Goal: Answer question/provide support

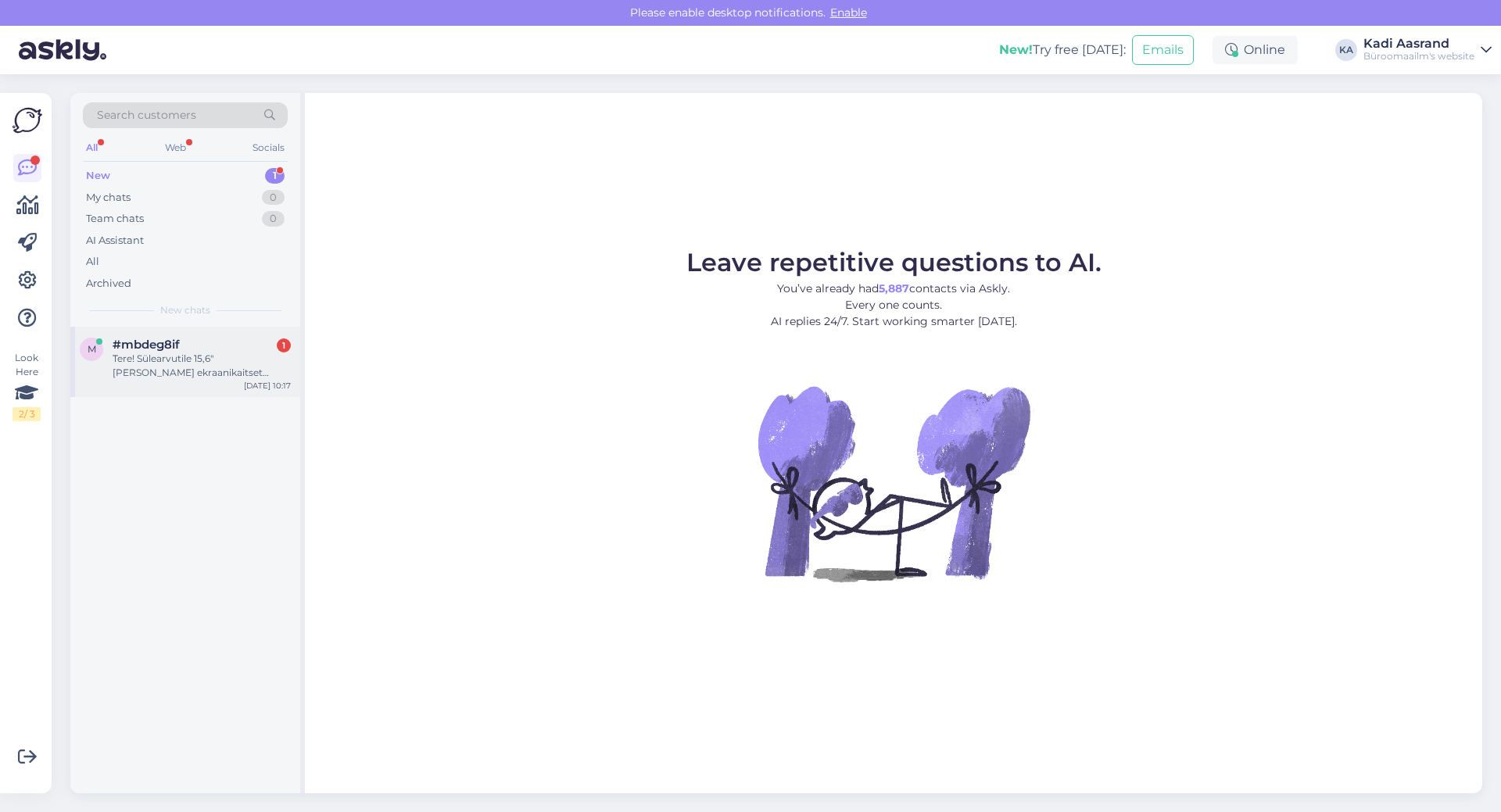
click at [135, 347] on span "#mbdeg8if" at bounding box center [146, 344] width 68 height 14
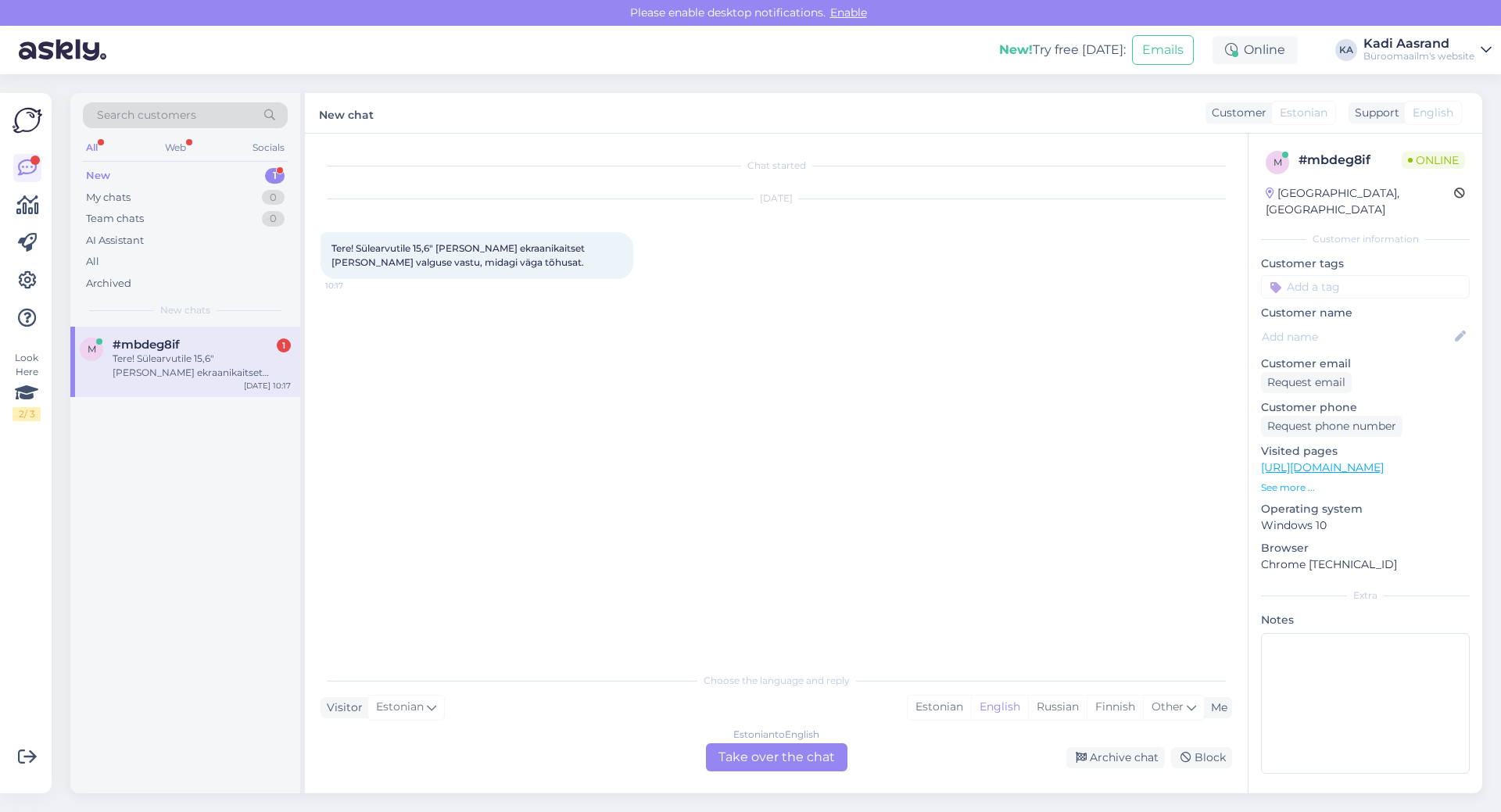
click at [533, 521] on div "Chat started [DATE] Tere! Sülearvutile 15,6" [PERSON_NAME] ekraanikaitset [PERS…" at bounding box center [783, 399] width 925 height 501
click at [657, 470] on div "Chat started [DATE] Tere! Sülearvutile 15,6" [PERSON_NAME] ekraanikaitset [PERS…" at bounding box center [783, 399] width 925 height 501
click at [637, 483] on div "Chat started [DATE] Tere! Sülearvutile 15,6" [PERSON_NAME] ekraanikaitset [PERS…" at bounding box center [783, 399] width 925 height 501
click at [933, 700] on div "Estonian" at bounding box center [939, 708] width 64 height 24
click at [816, 754] on div "Estonian to Estonian Take over the chat" at bounding box center [776, 757] width 142 height 28
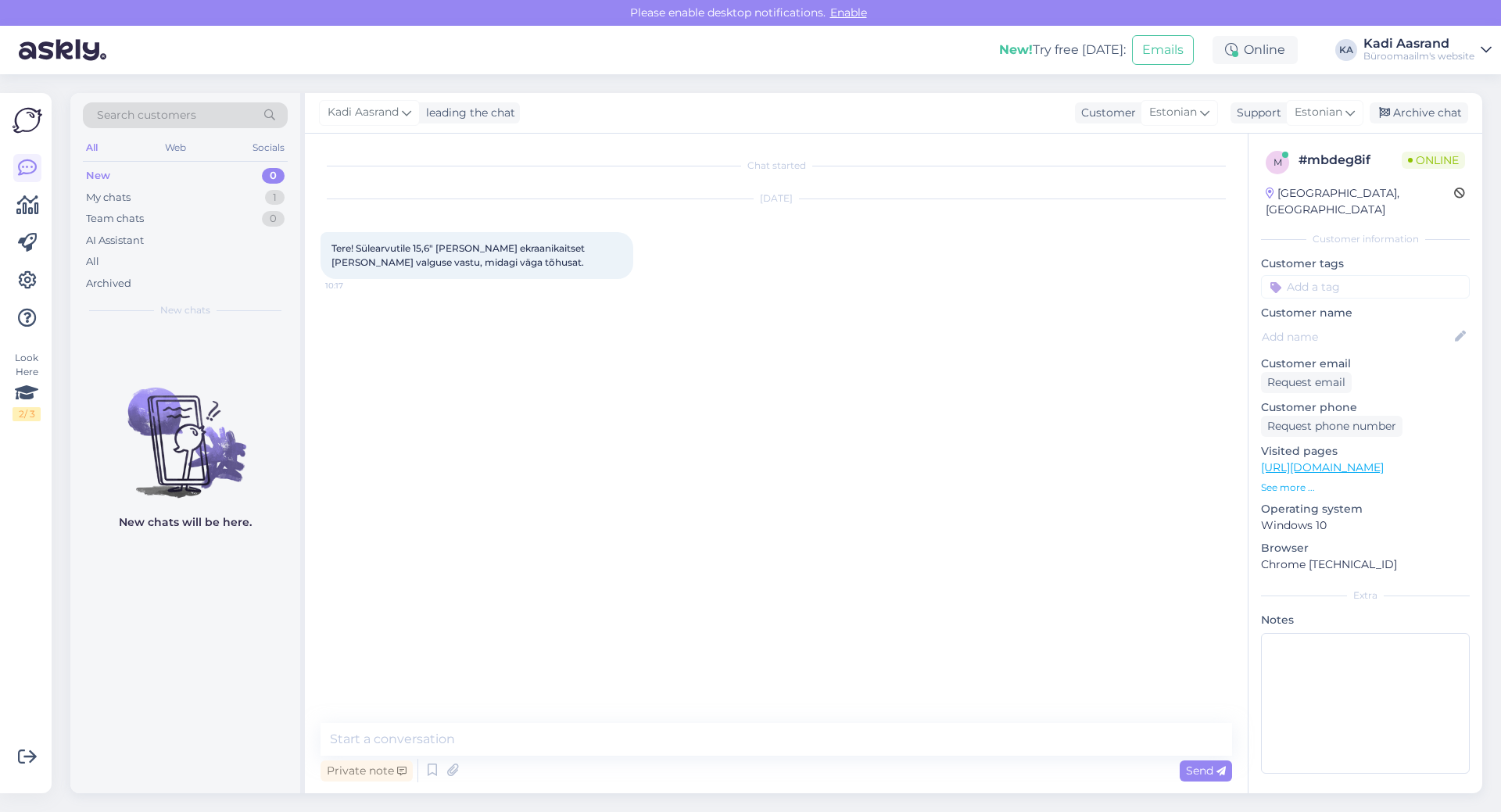
click at [768, 370] on div "Chat started [DATE] Tere! Sülearvutile 15,6" [PERSON_NAME] ekraanikaitset [PERS…" at bounding box center [783, 429] width 925 height 560
click at [627, 746] on textarea at bounding box center [776, 740] width 911 height 33
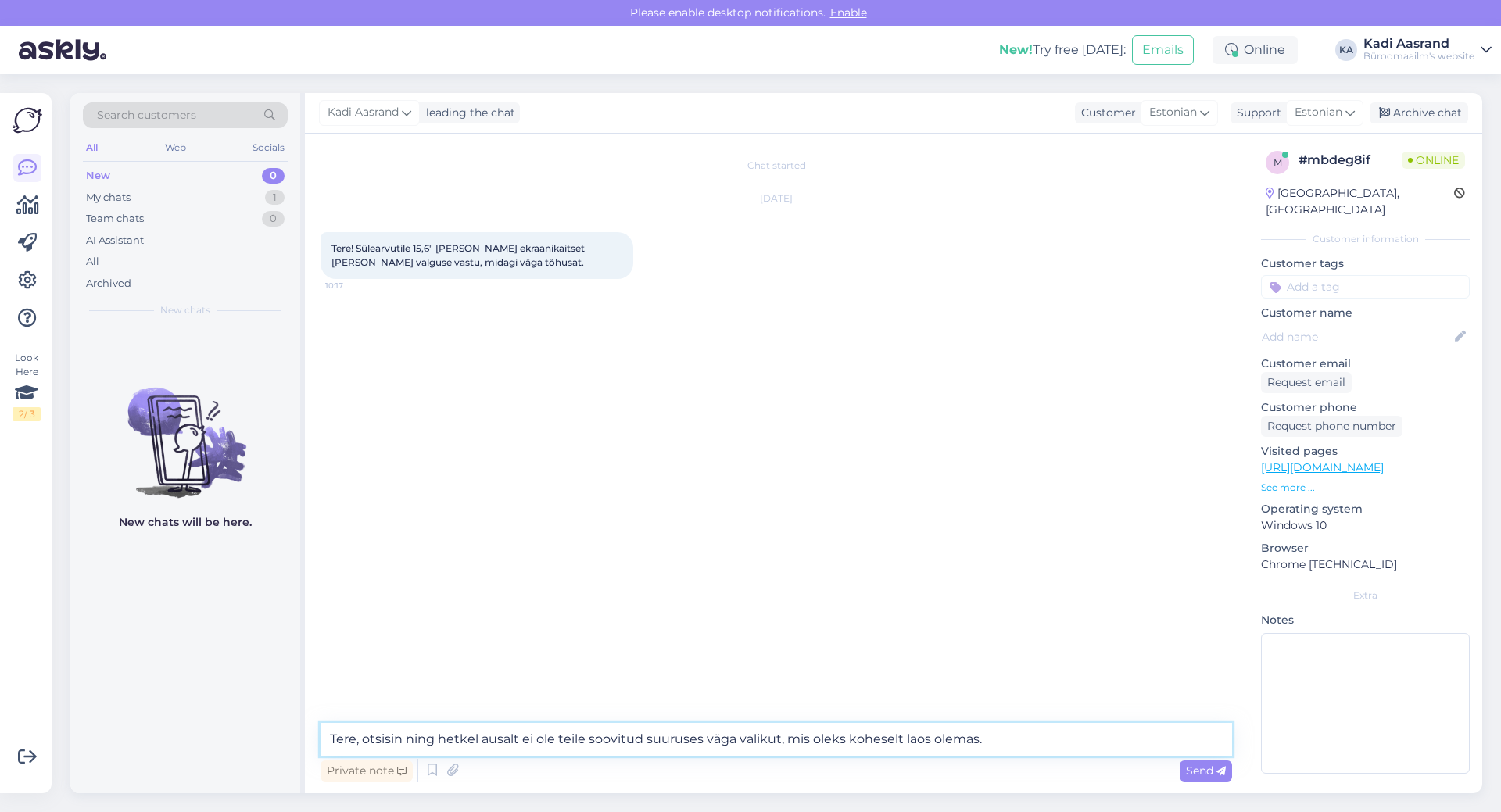
type textarea "Tere, otsisin ning hetkel ausalt ei ole teile soovitud suuruses väga valikut, m…"
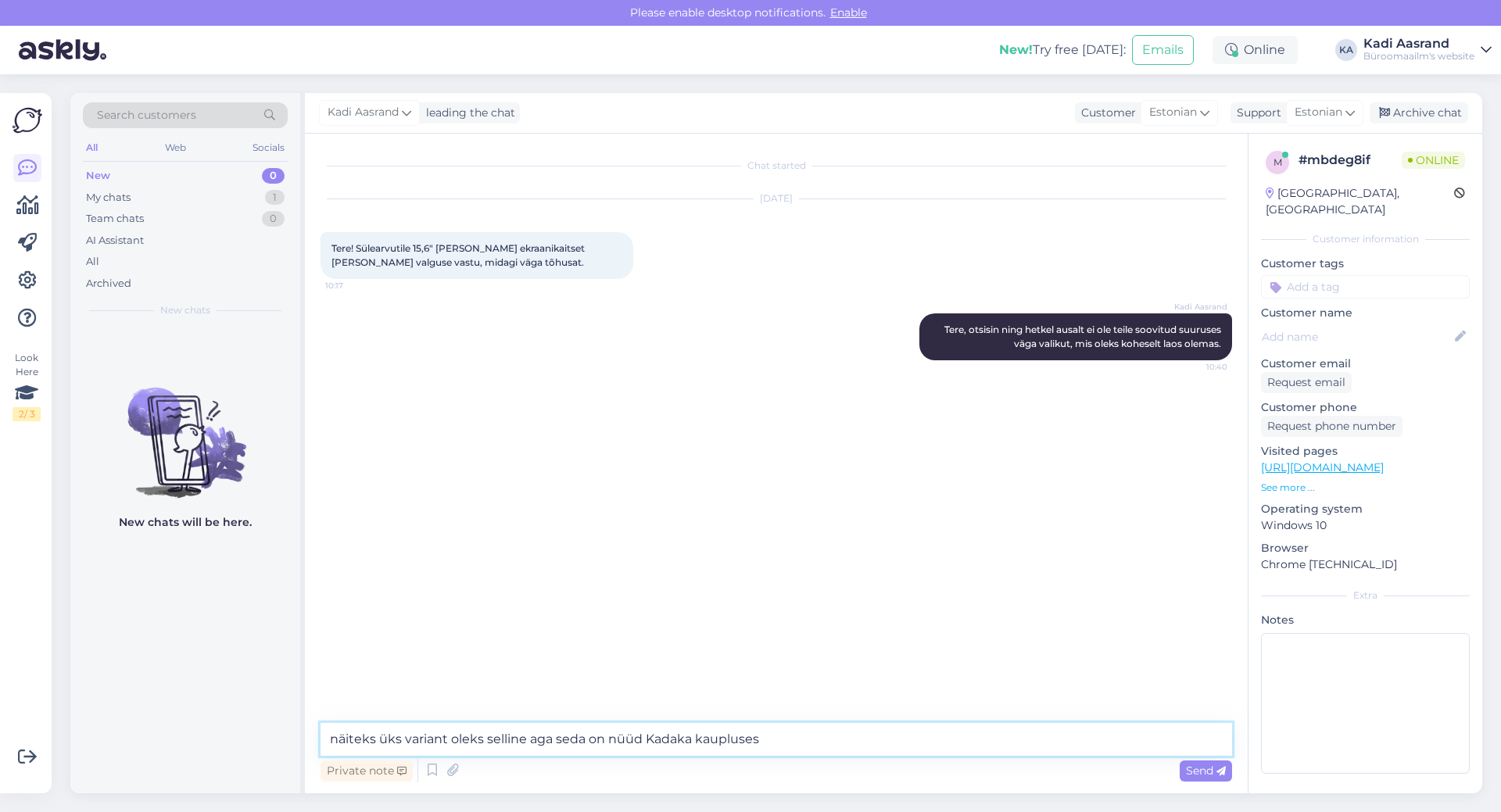
paste textarea "[URL][DOMAIN_NAME]"
type textarea "näiteks üks variant oleks selline aga seda on nüüd Kadaka kaupluses [URL][DOMAI…"
